Goal: Information Seeking & Learning: Compare options

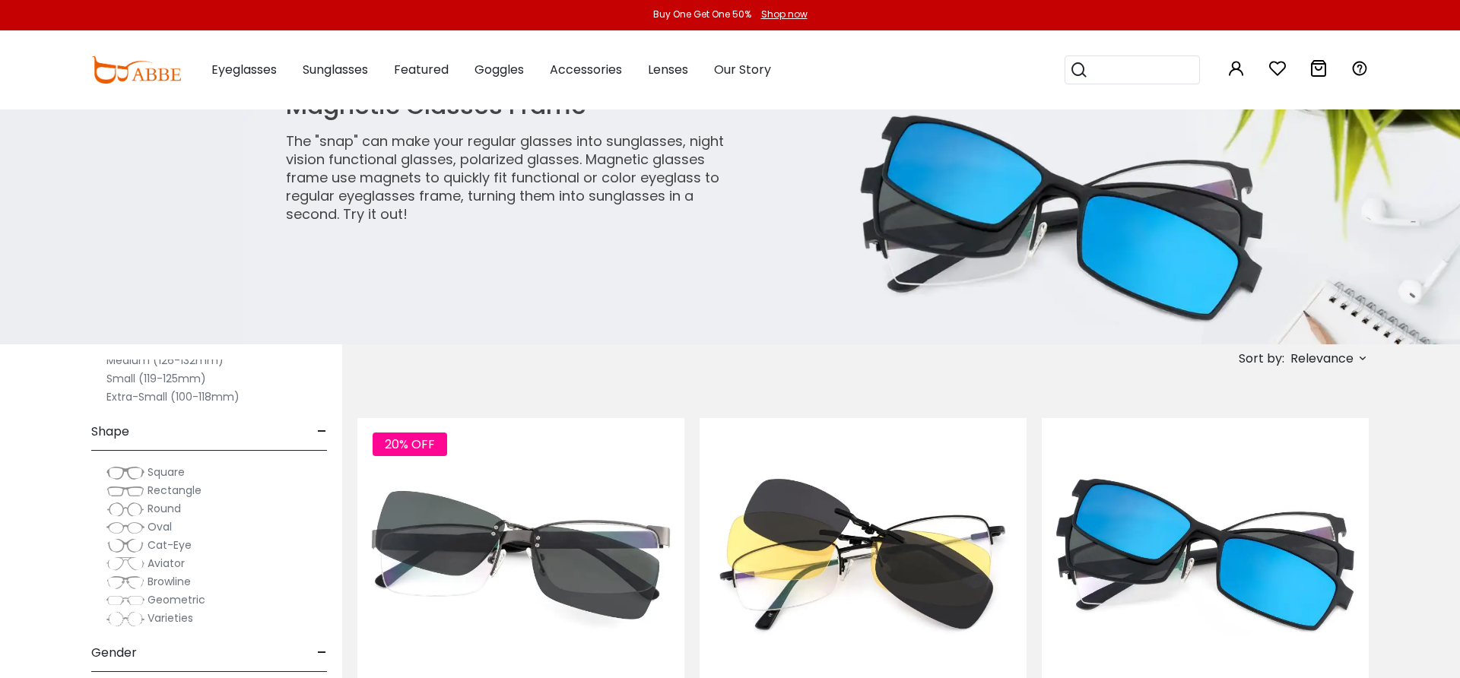
scroll to position [114, 0]
click at [136, 500] on img at bounding box center [125, 497] width 38 height 15
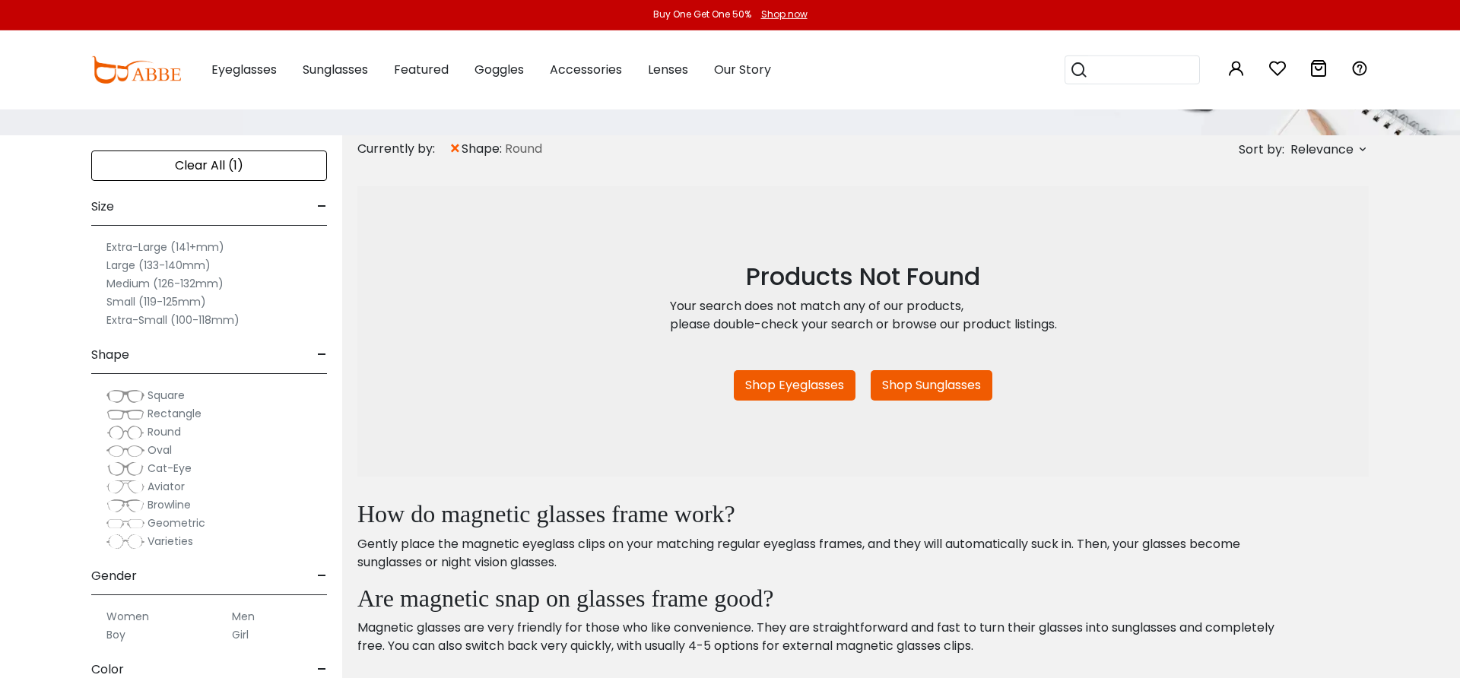
scroll to position [274, 0]
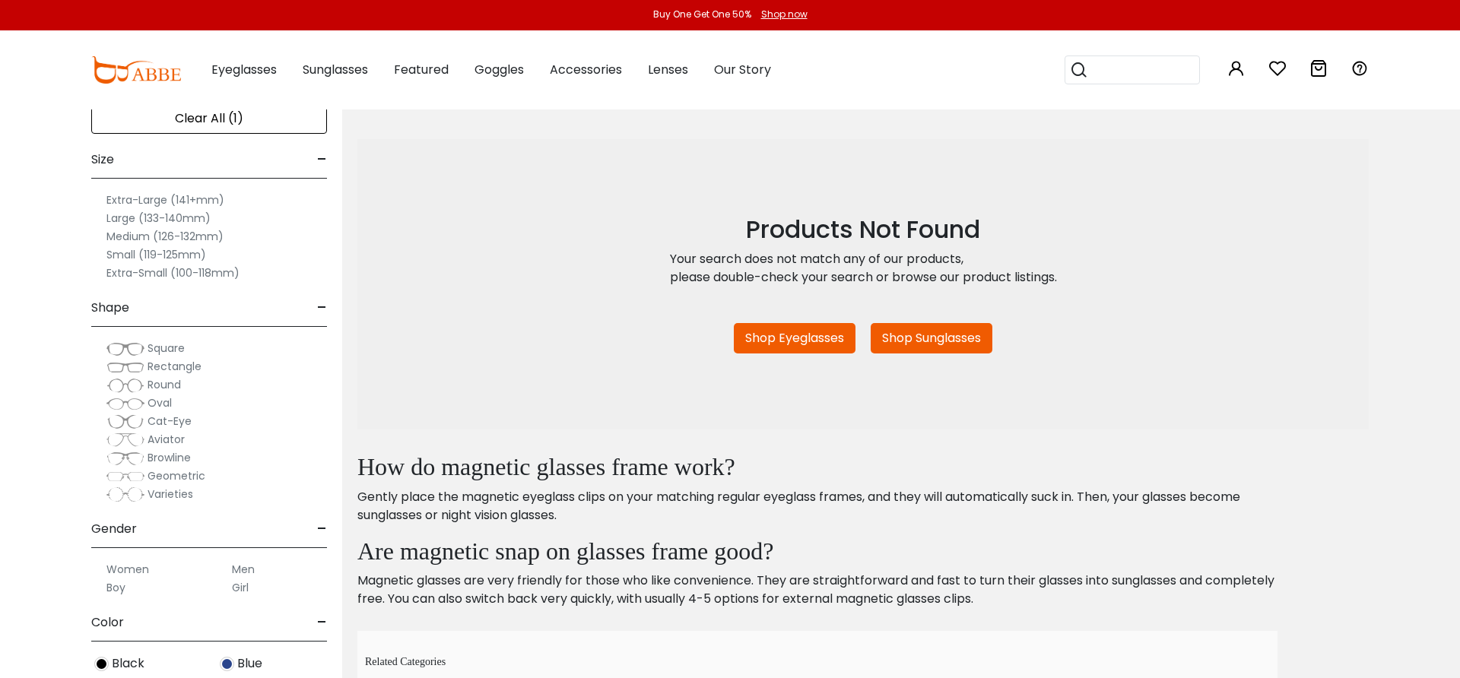
click at [127, 481] on img at bounding box center [125, 476] width 38 height 15
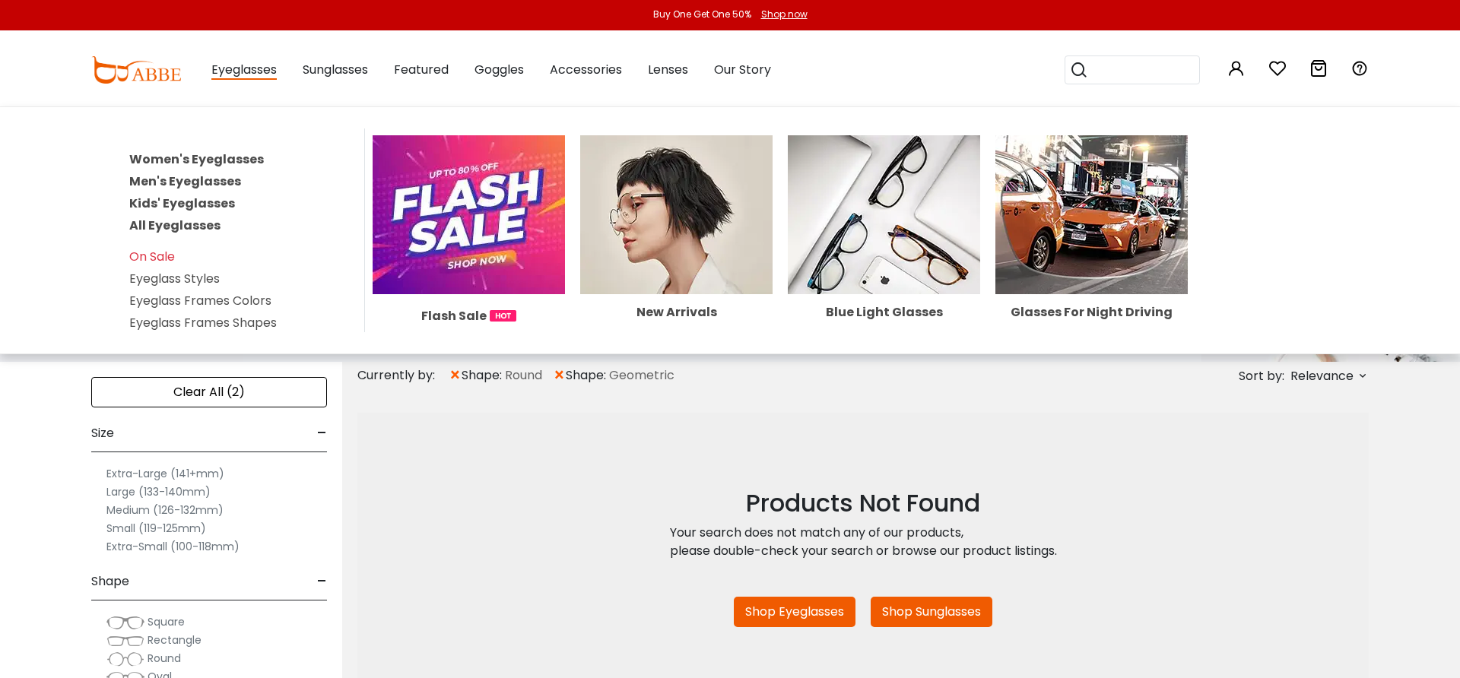
click at [249, 77] on span "Eyeglasses" at bounding box center [243, 70] width 65 height 19
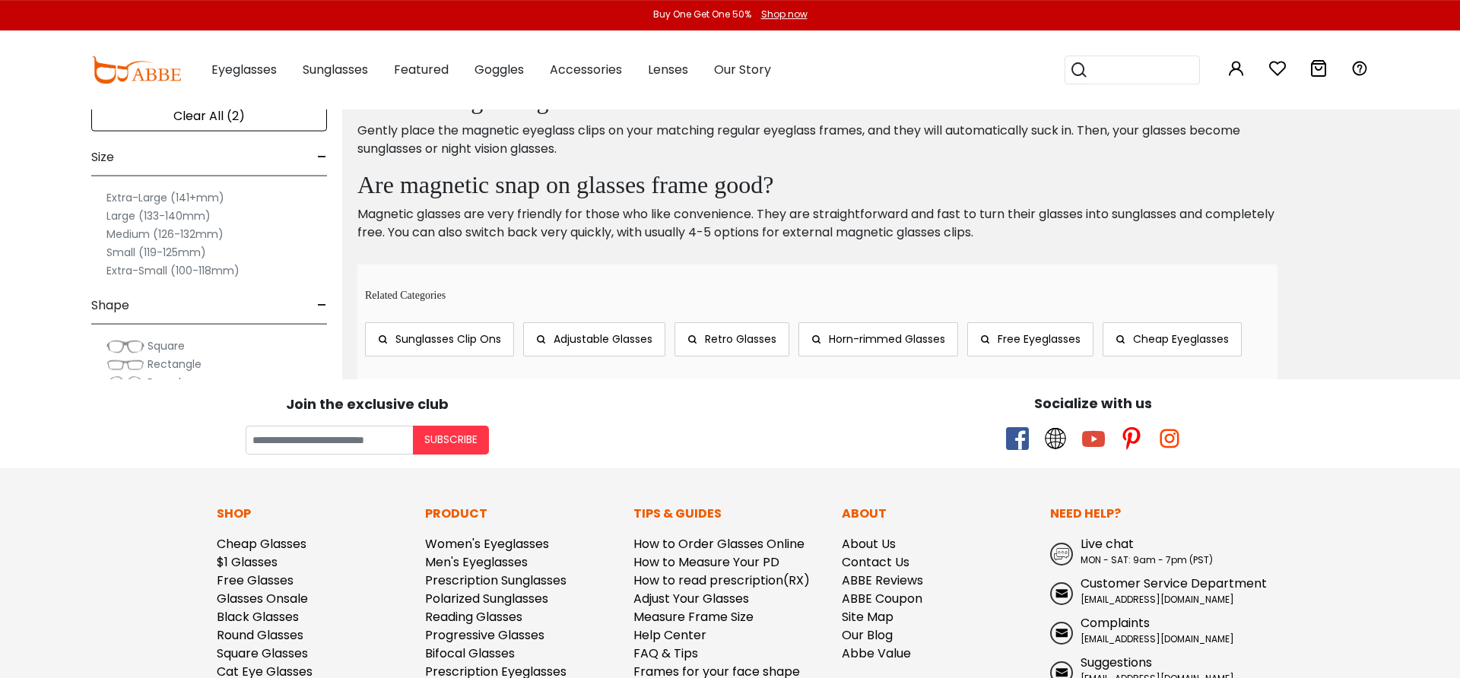
scroll to position [456, 0]
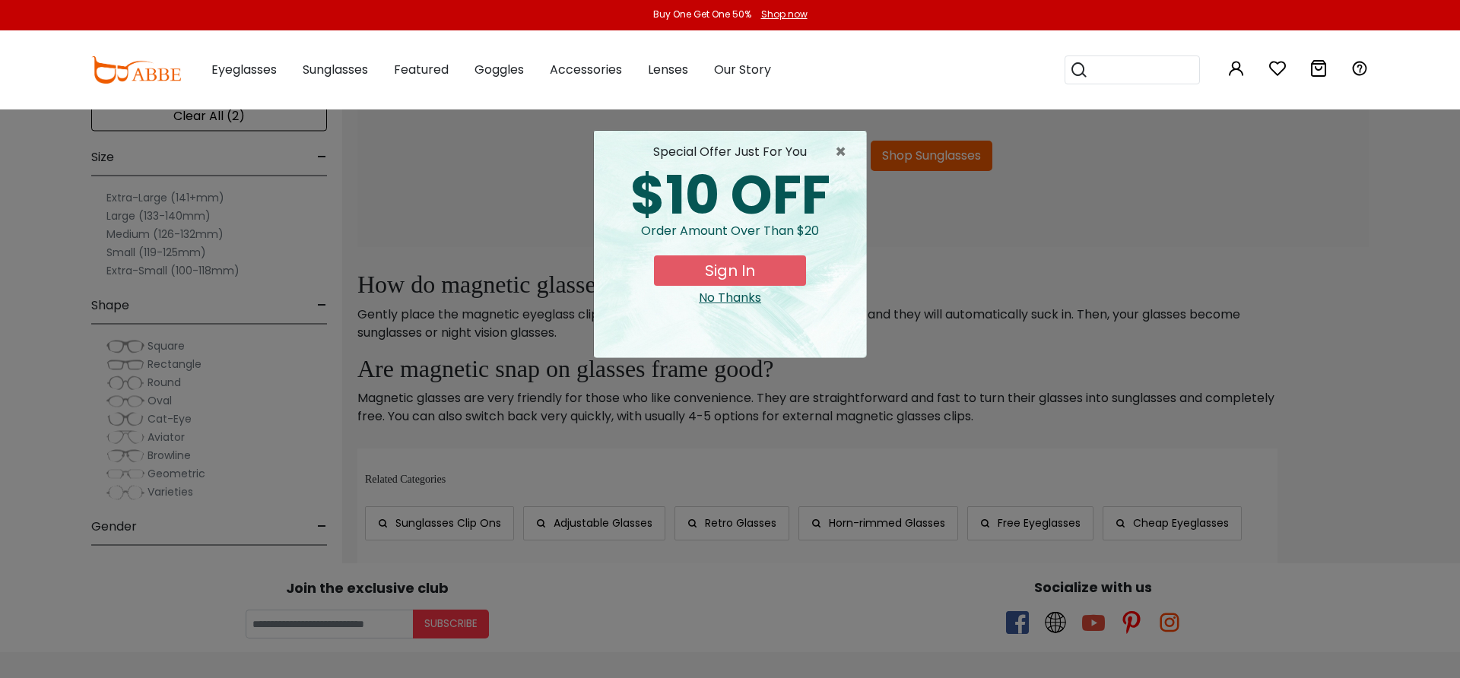
click at [1033, 246] on div "× special offer just for you $10 OFF Order amount over than $20 Sign In No Than…" at bounding box center [730, 339] width 1460 height 678
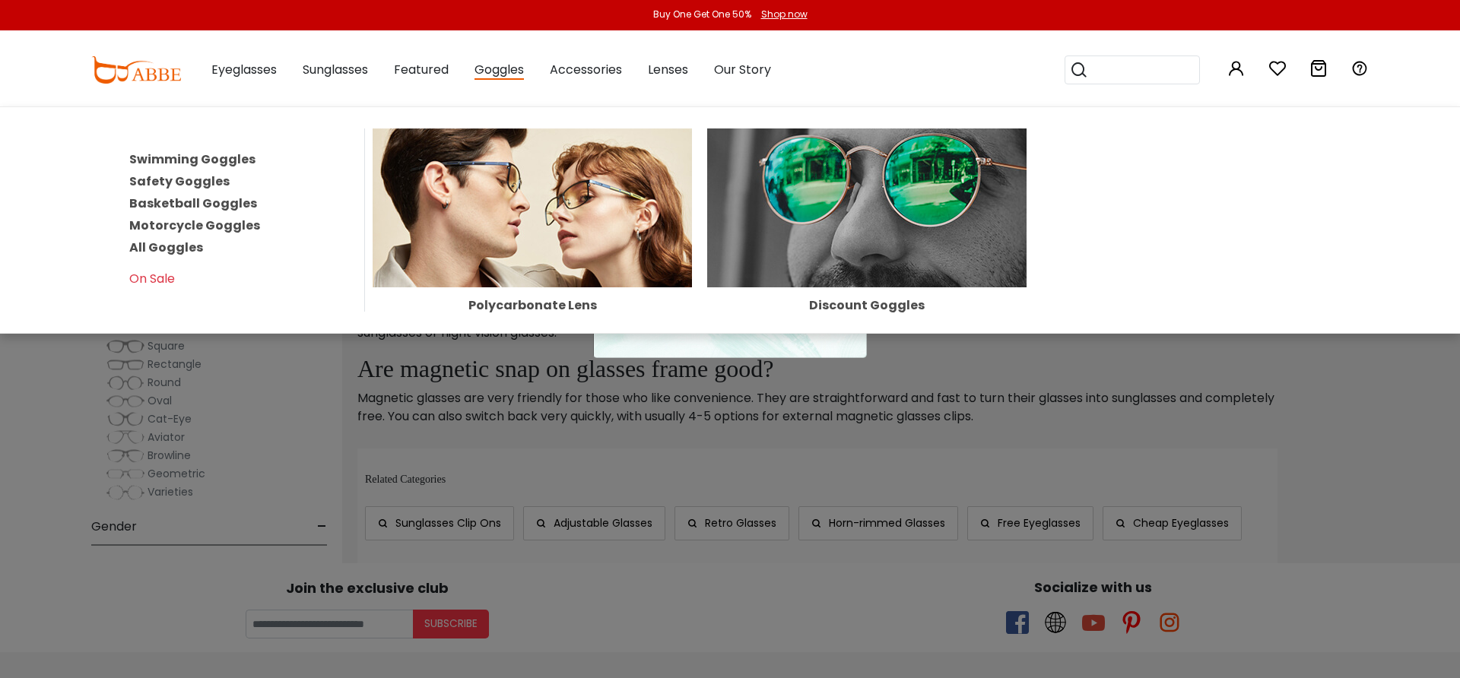
click at [836, 210] on img at bounding box center [866, 207] width 319 height 159
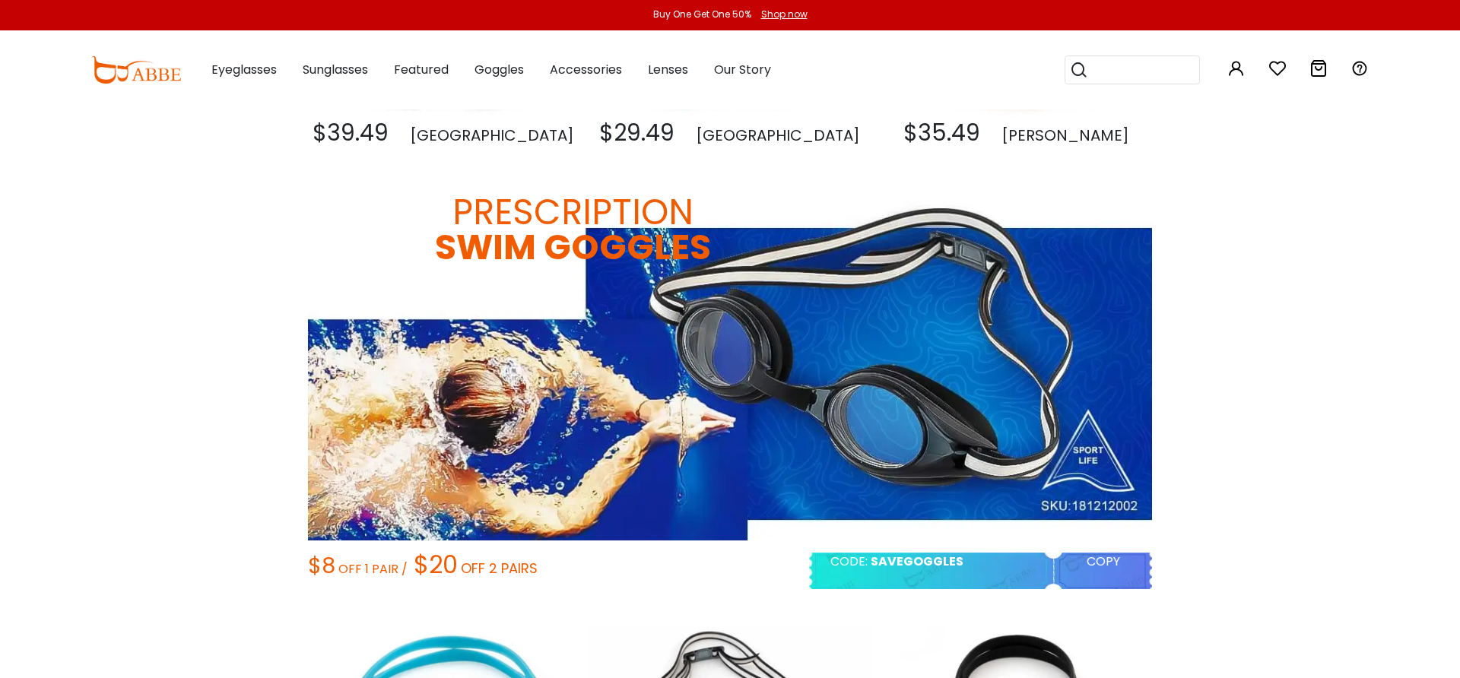
scroll to position [365, 0]
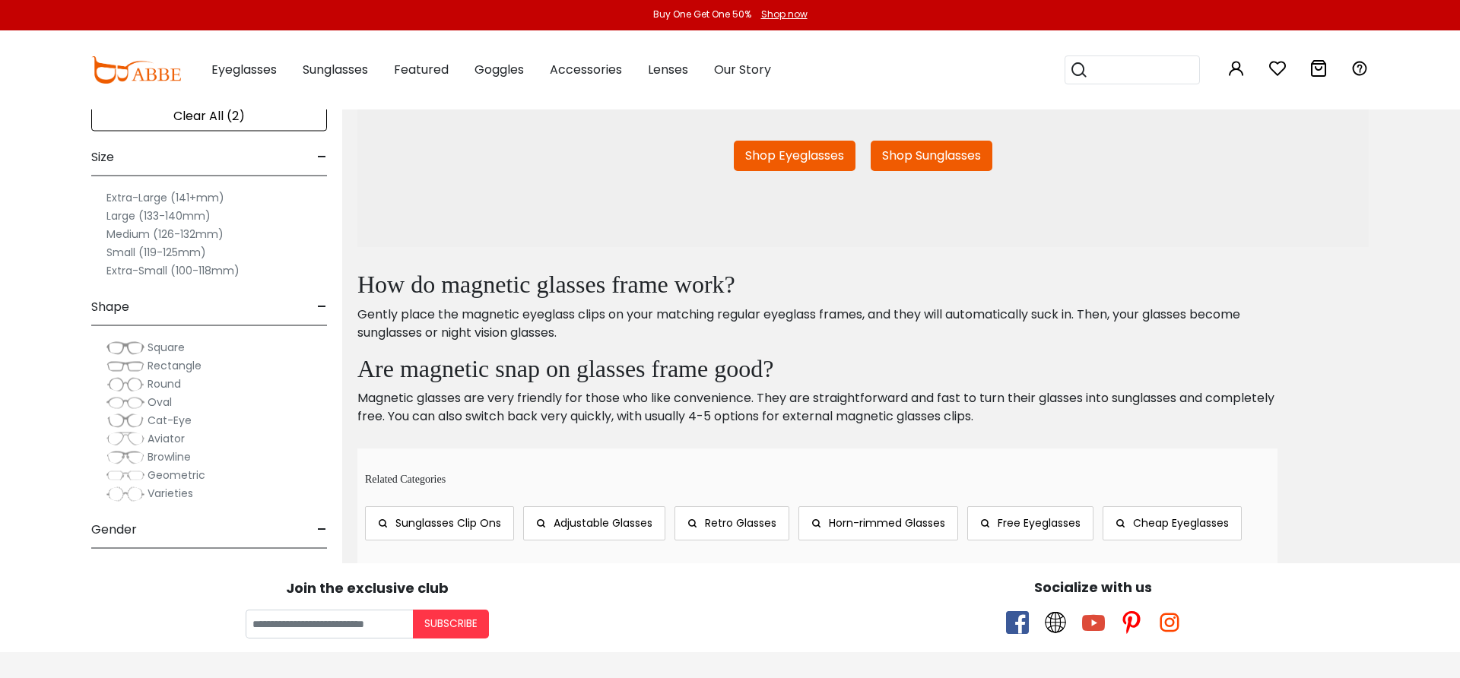
scroll to position [456, 0]
click at [170, 495] on span "Varieties" at bounding box center [170, 491] width 46 height 15
